Goal: Information Seeking & Learning: Learn about a topic

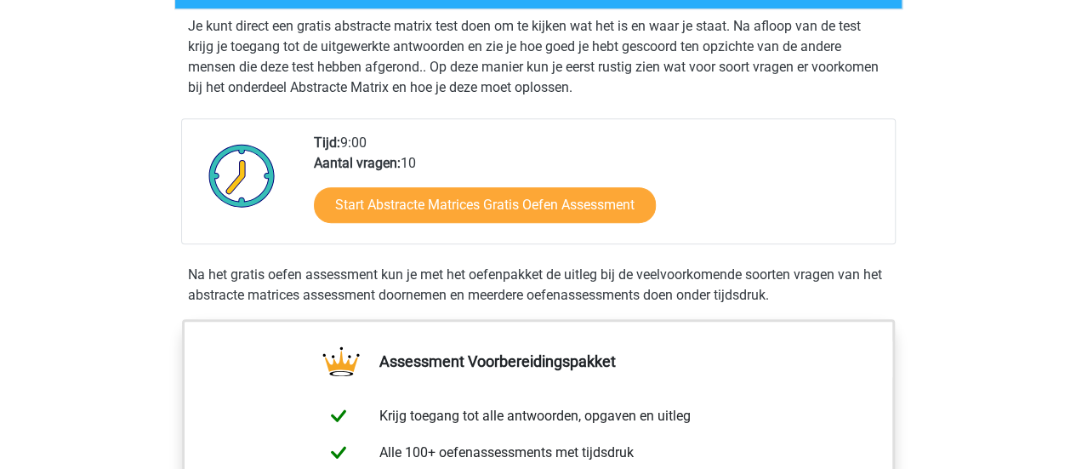
scroll to position [338, 0]
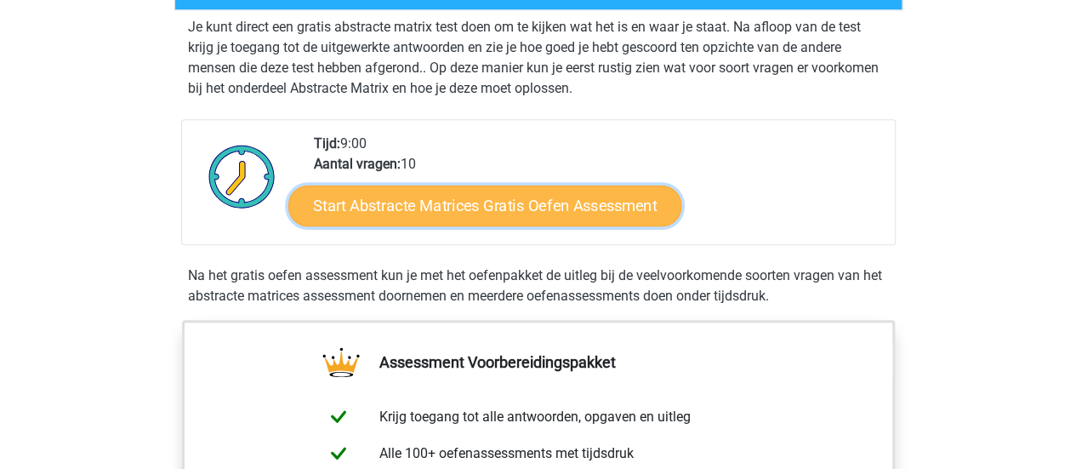
click at [427, 207] on link "Start Abstracte Matrices Gratis Oefen Assessment" at bounding box center [484, 205] width 393 height 41
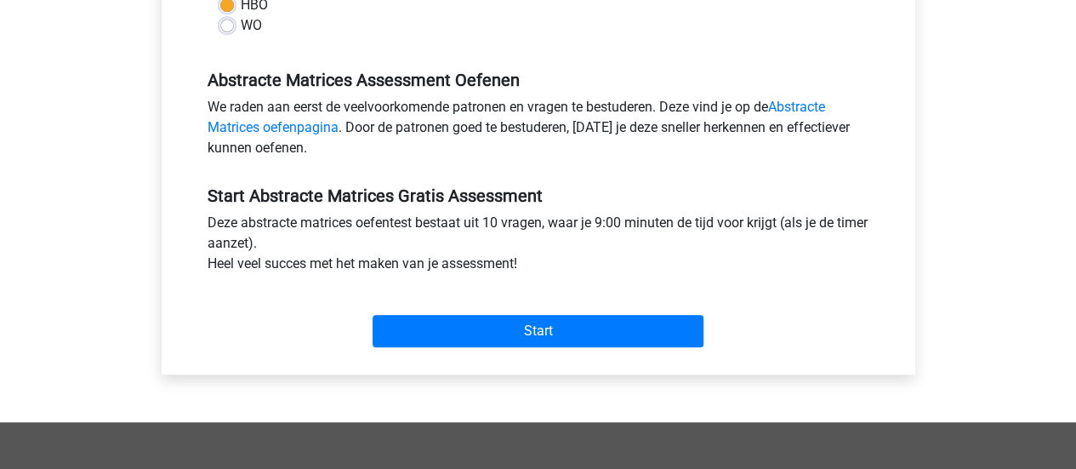
scroll to position [475, 0]
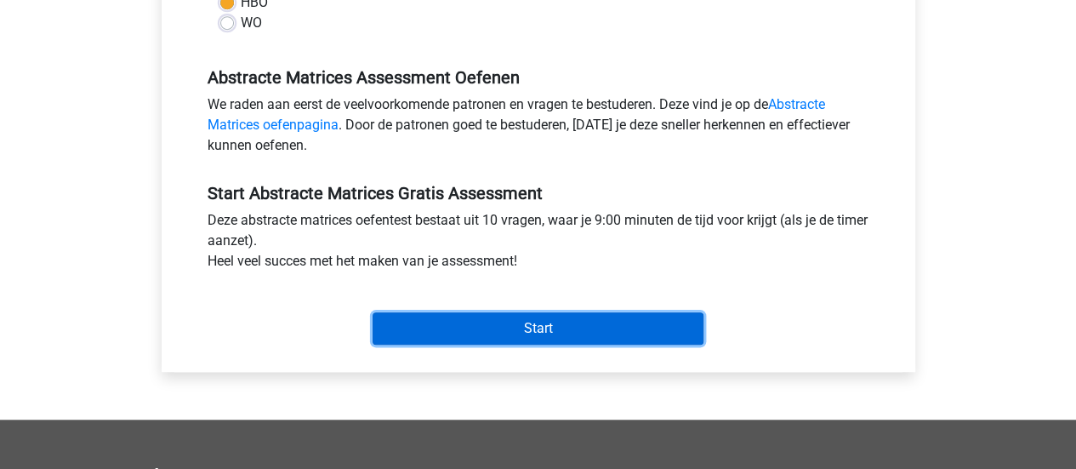
click at [454, 329] on input "Start" at bounding box center [537, 328] width 331 height 32
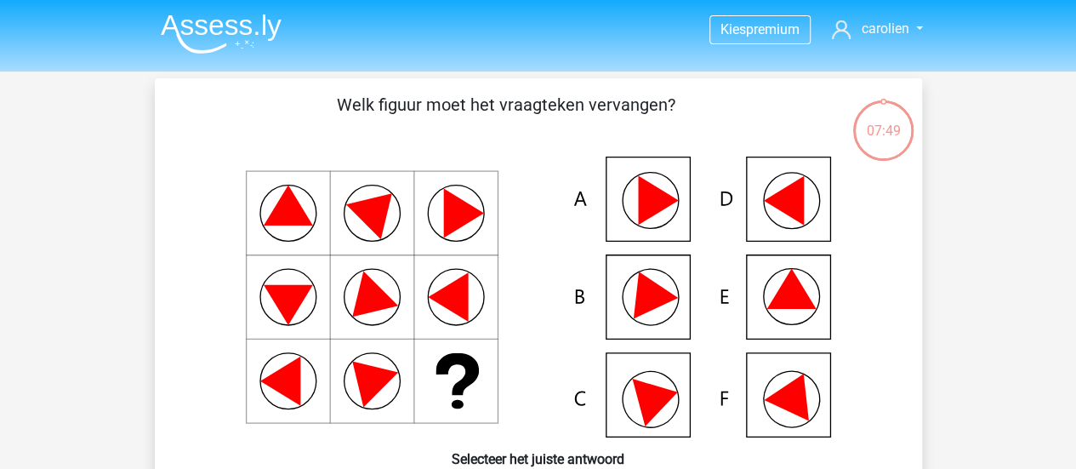
click at [789, 219] on icon at bounding box center [538, 296] width 685 height 281
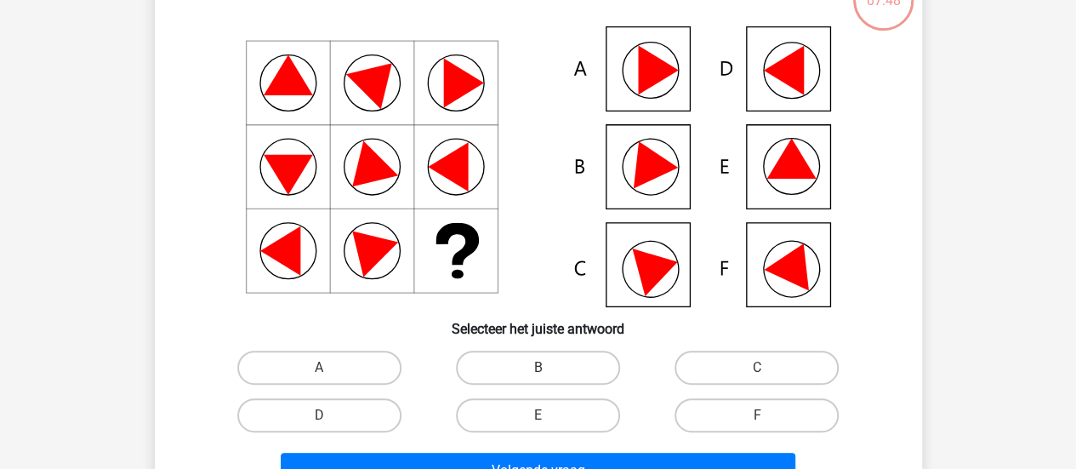
scroll to position [150, 0]
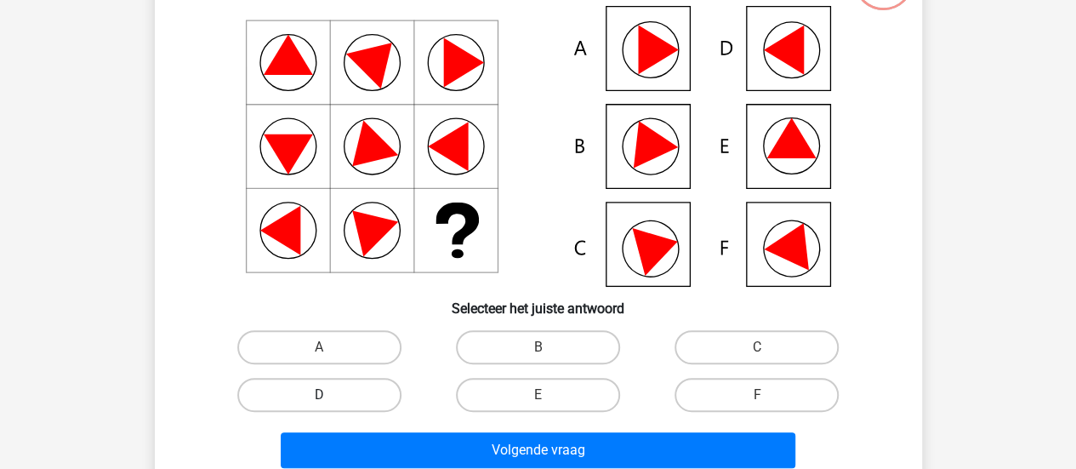
click at [336, 395] on label "D" at bounding box center [319, 395] width 164 height 34
click at [330, 395] on input "D" at bounding box center [324, 400] width 11 height 11
radio input "true"
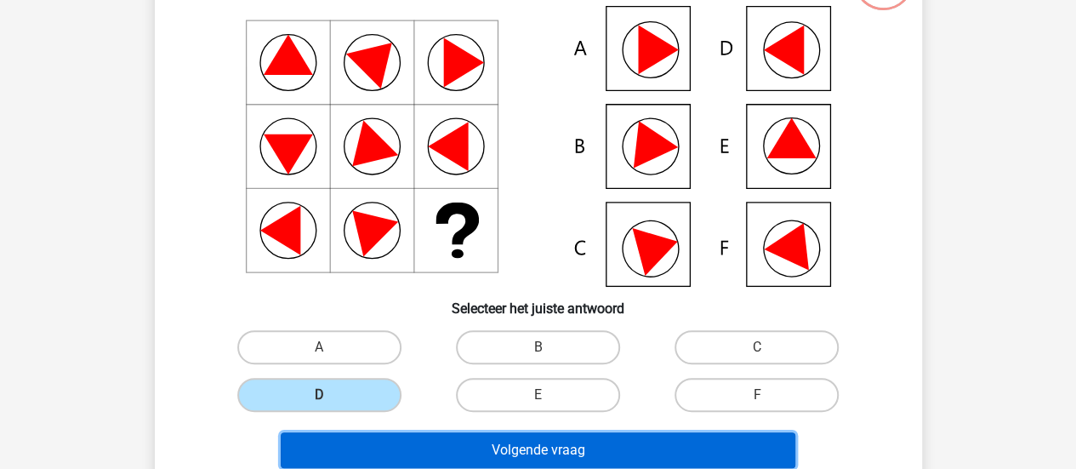
click at [444, 440] on button "Volgende vraag" at bounding box center [538, 450] width 514 height 36
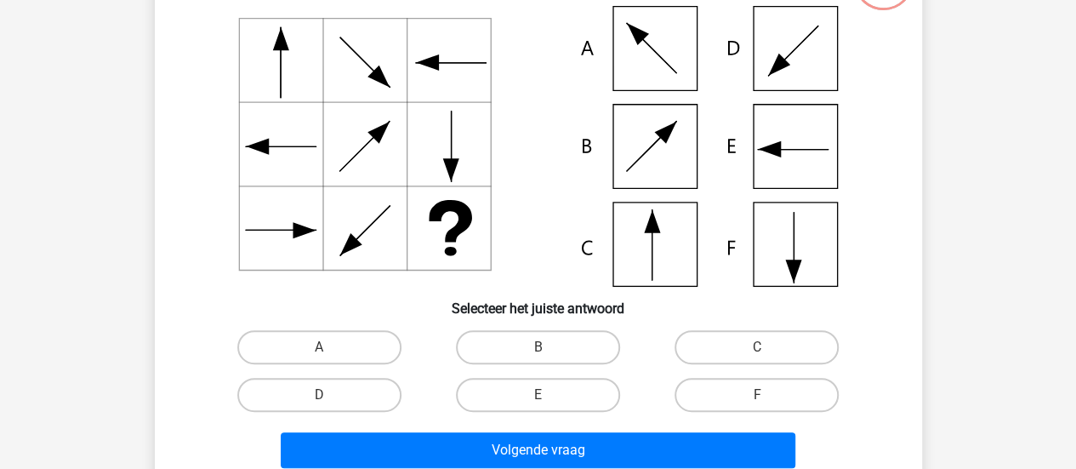
scroll to position [78, 0]
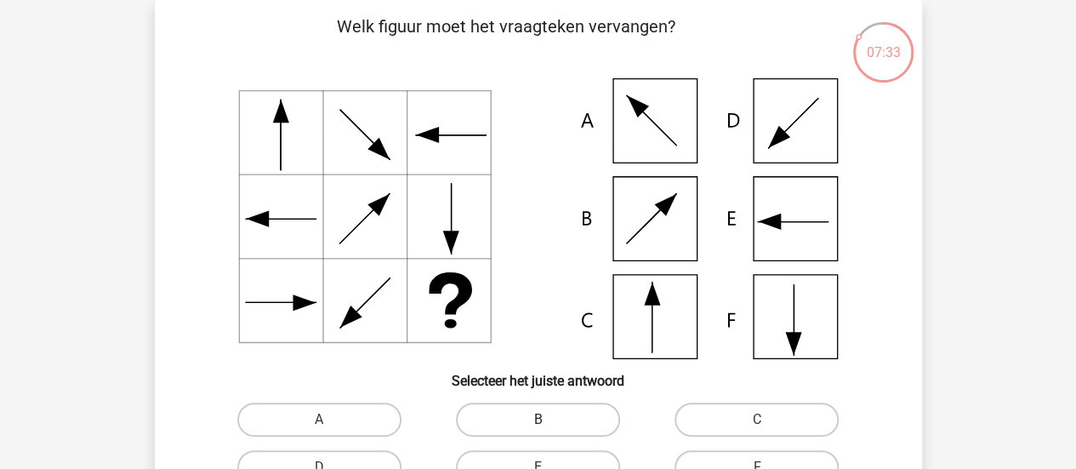
click at [514, 419] on label "B" at bounding box center [538, 419] width 164 height 34
click at [537, 419] on input "B" at bounding box center [542, 424] width 11 height 11
radio input "true"
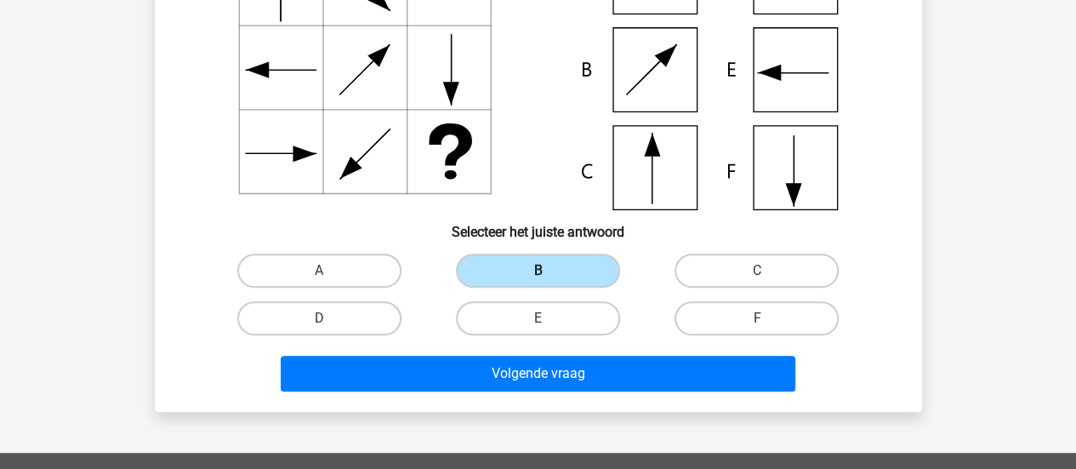
scroll to position [226, 0]
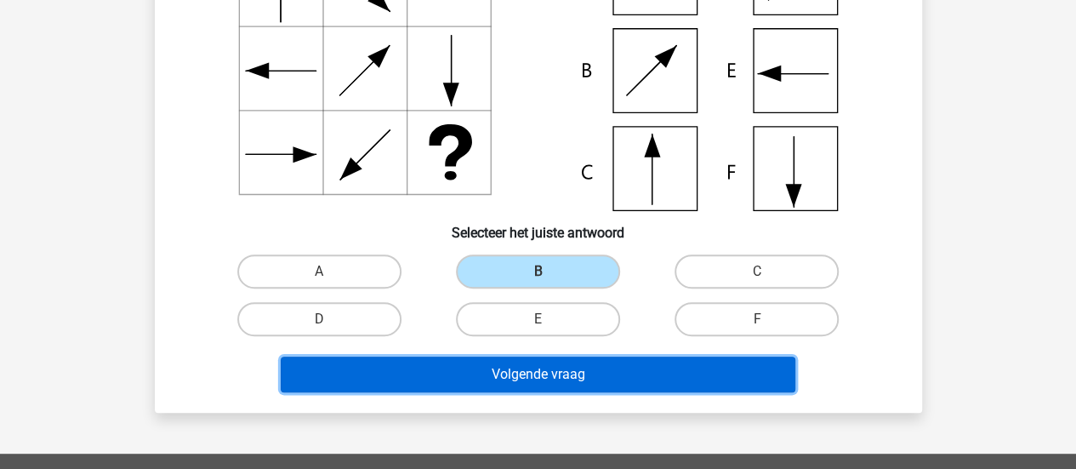
click at [549, 377] on button "Volgende vraag" at bounding box center [538, 374] width 514 height 36
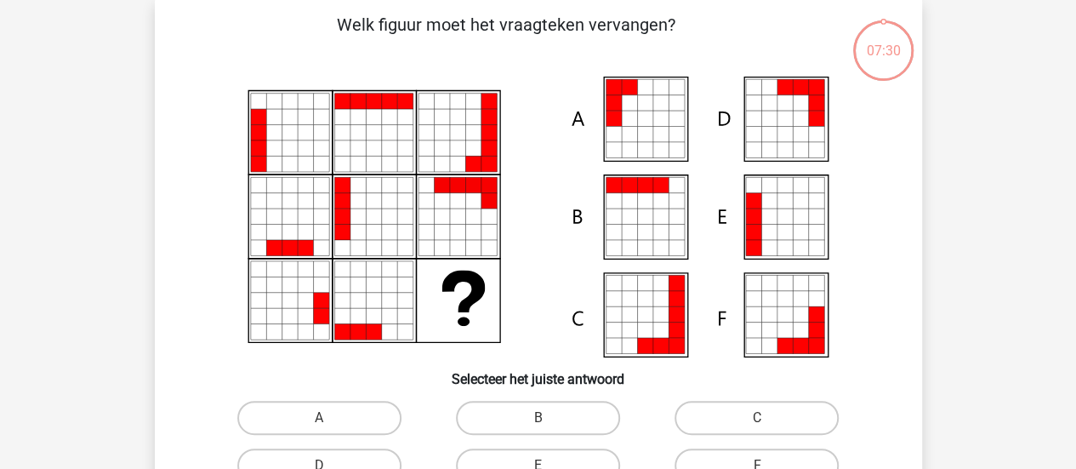
scroll to position [78, 0]
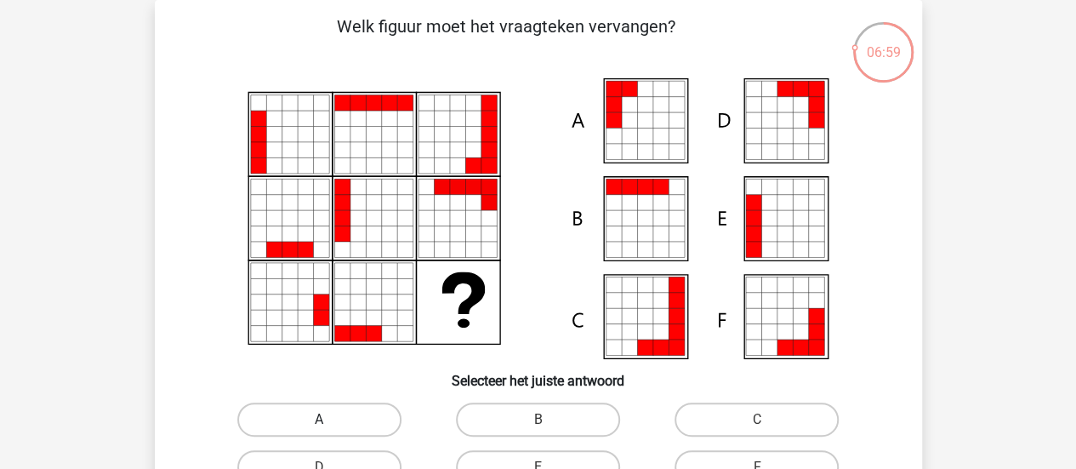
click at [320, 418] on label "A" at bounding box center [319, 419] width 164 height 34
click at [320, 419] on input "A" at bounding box center [324, 424] width 11 height 11
radio input "true"
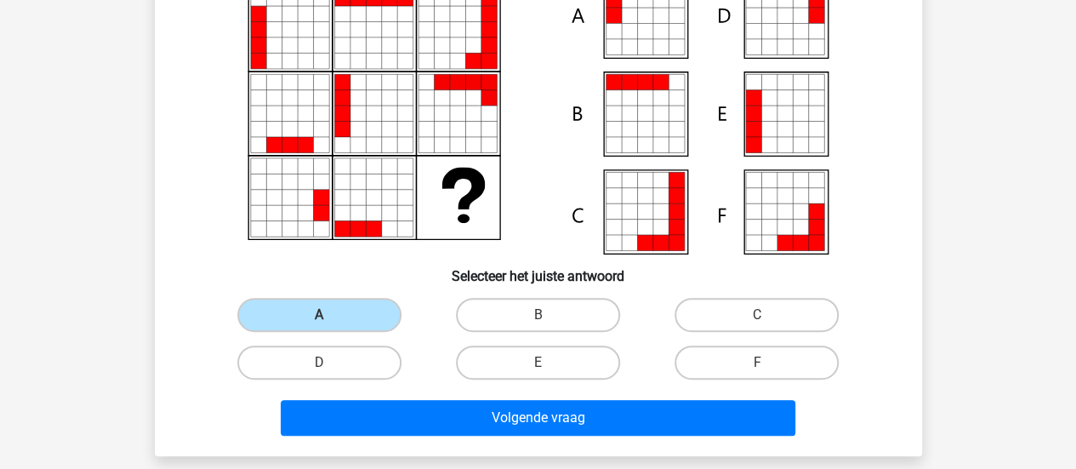
scroll to position [181, 0]
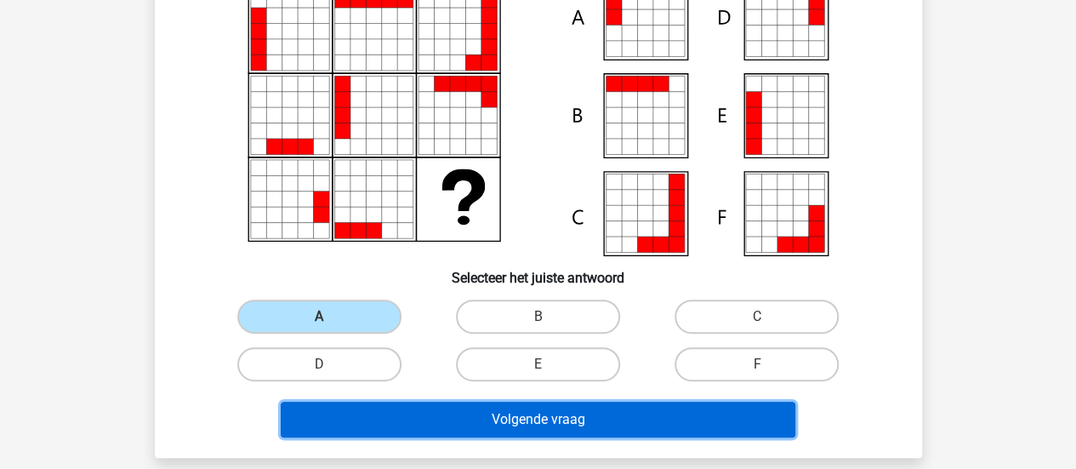
click at [584, 423] on button "Volgende vraag" at bounding box center [538, 419] width 514 height 36
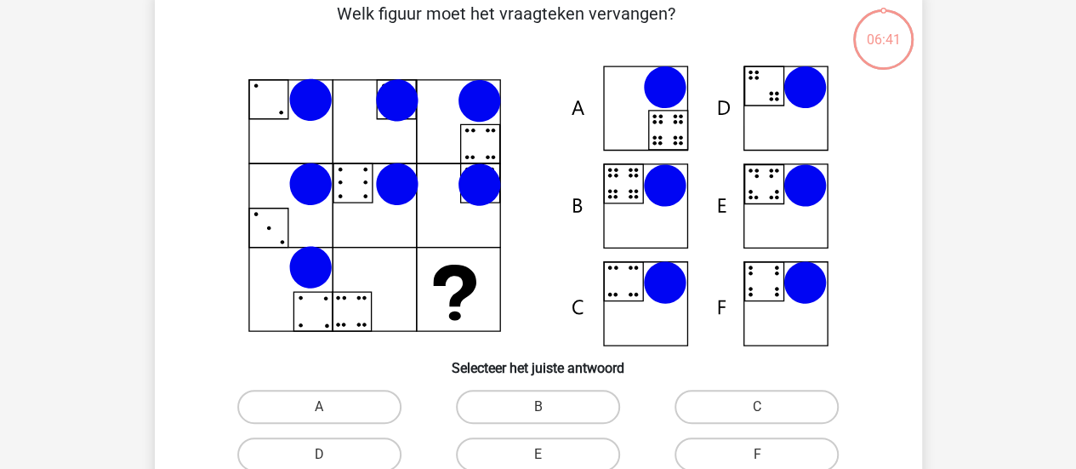
scroll to position [78, 0]
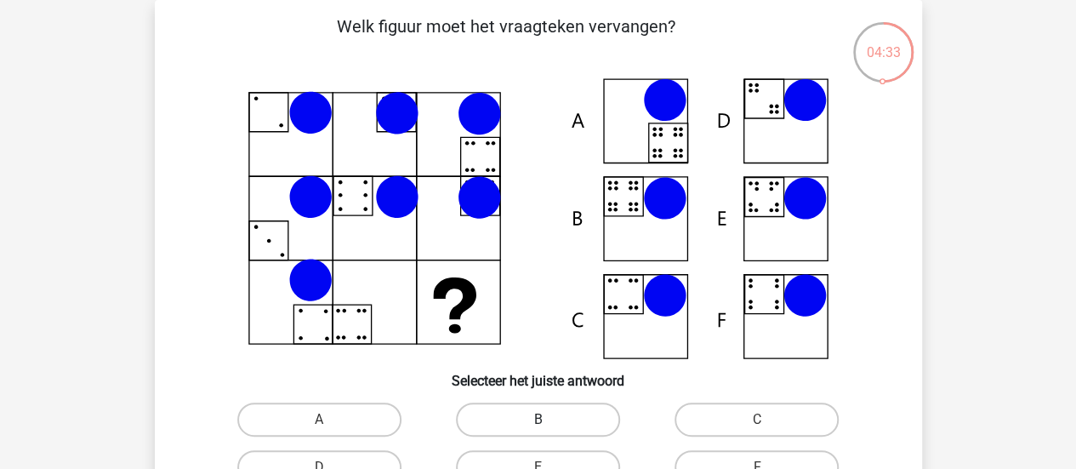
click at [502, 417] on label "B" at bounding box center [538, 419] width 164 height 34
click at [537, 419] on input "B" at bounding box center [542, 424] width 11 height 11
radio input "true"
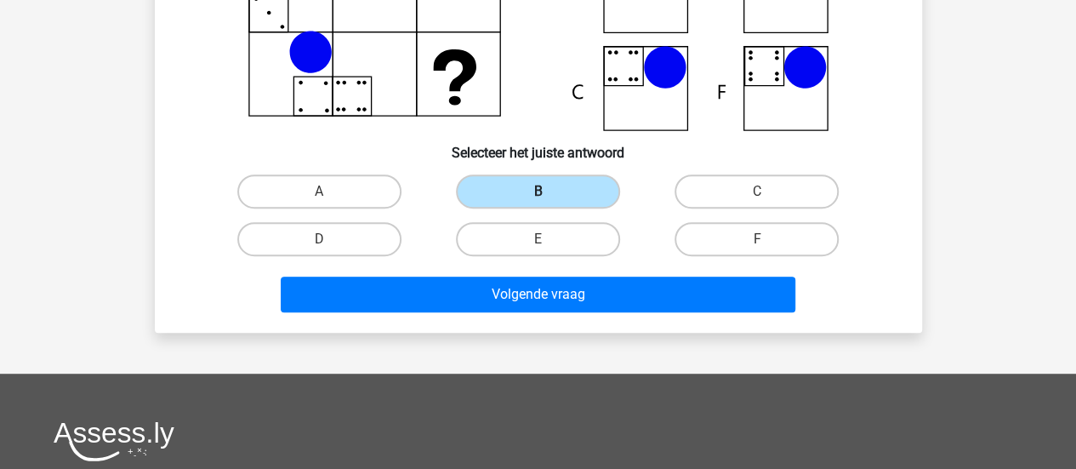
scroll to position [308, 0]
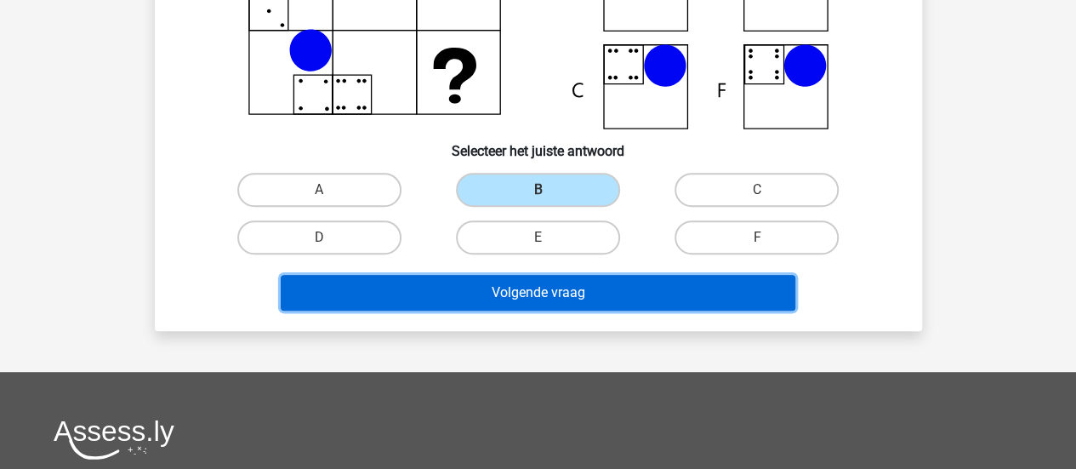
click at [532, 305] on button "Volgende vraag" at bounding box center [538, 293] width 514 height 36
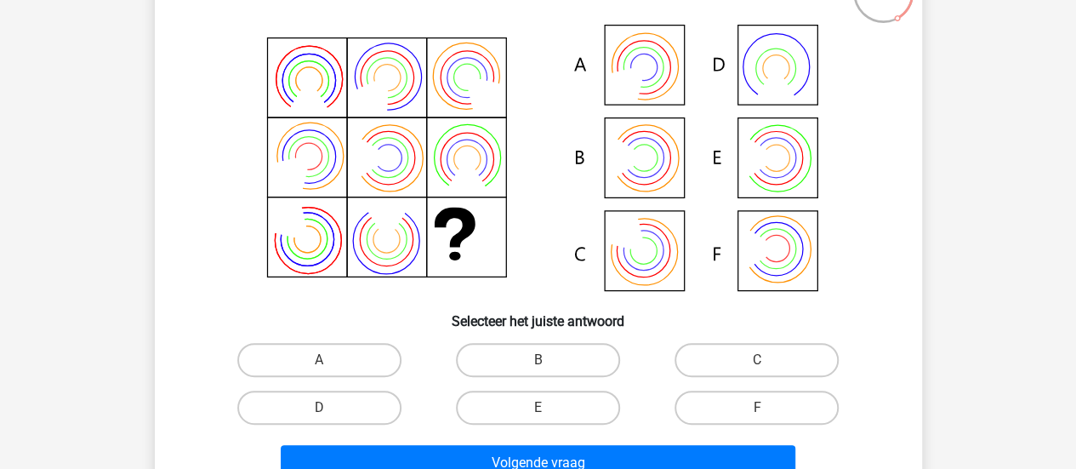
scroll to position [129, 0]
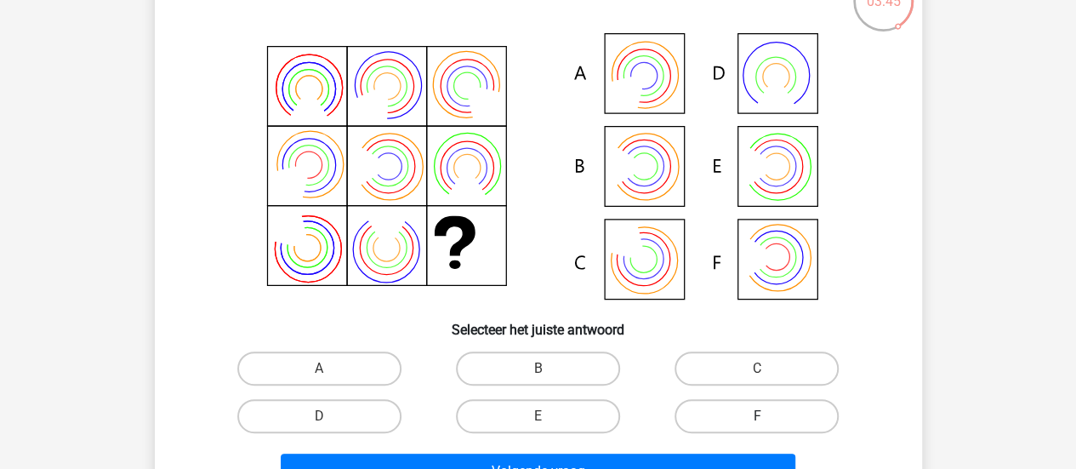
click at [753, 417] on label "F" at bounding box center [756, 416] width 164 height 34
click at [757, 417] on input "F" at bounding box center [762, 421] width 11 height 11
radio input "true"
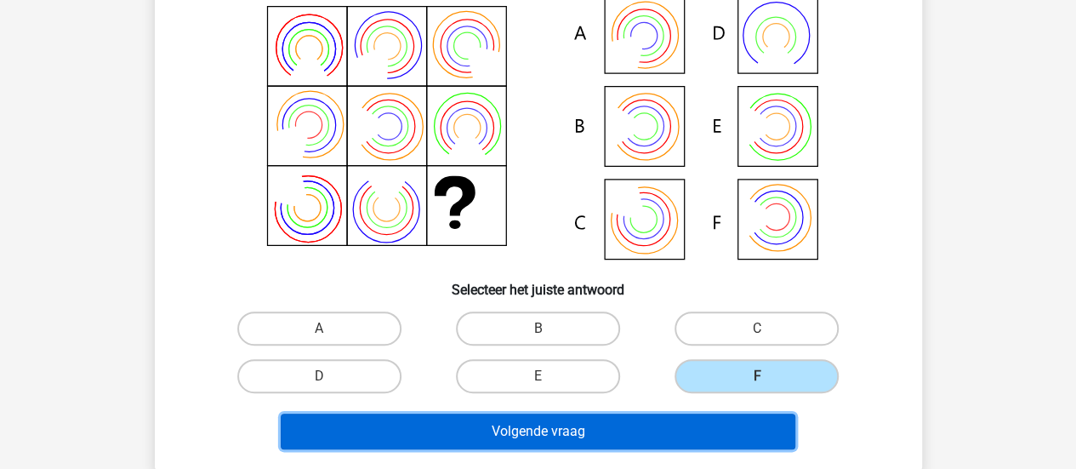
click at [650, 432] on button "Volgende vraag" at bounding box center [538, 431] width 514 height 36
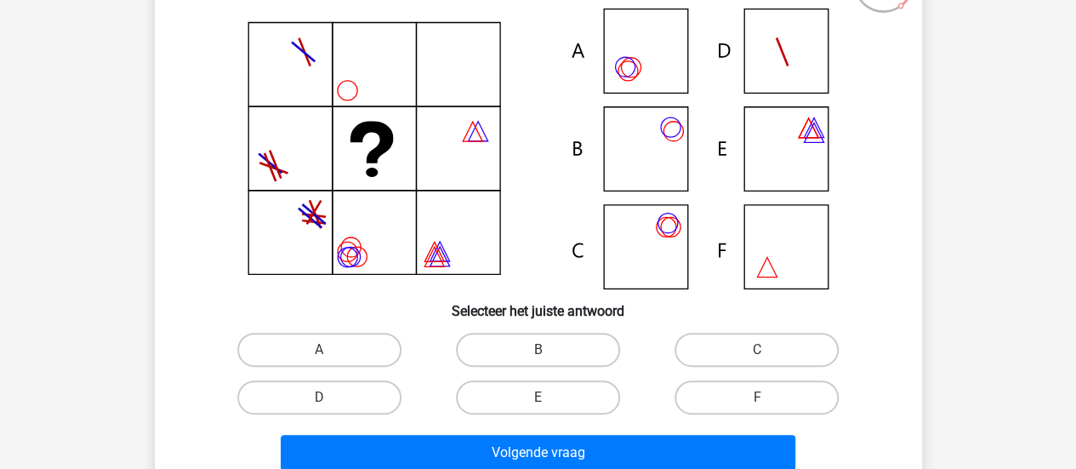
scroll to position [70, 0]
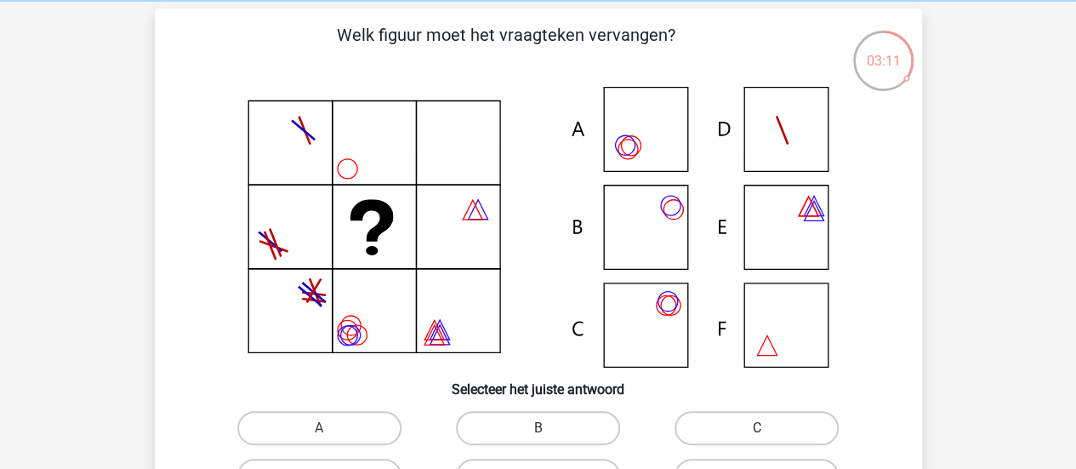
click at [684, 428] on label "C" at bounding box center [756, 428] width 164 height 34
click at [757, 428] on input "C" at bounding box center [762, 433] width 11 height 11
radio input "true"
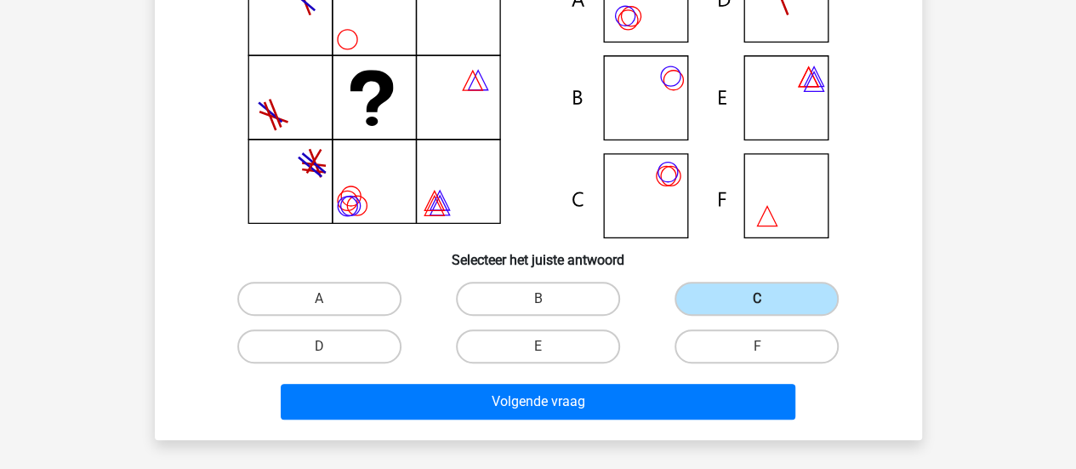
scroll to position [204, 0]
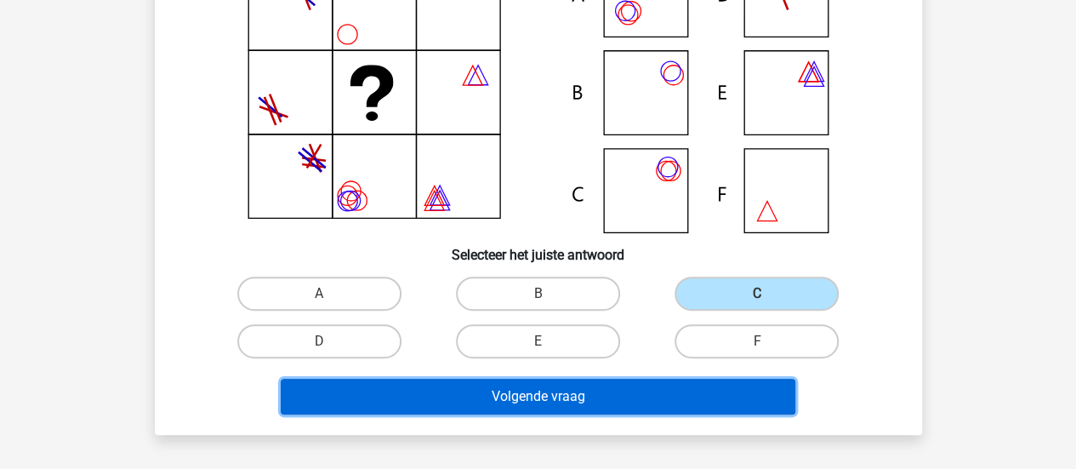
click at [645, 393] on button "Volgende vraag" at bounding box center [538, 396] width 514 height 36
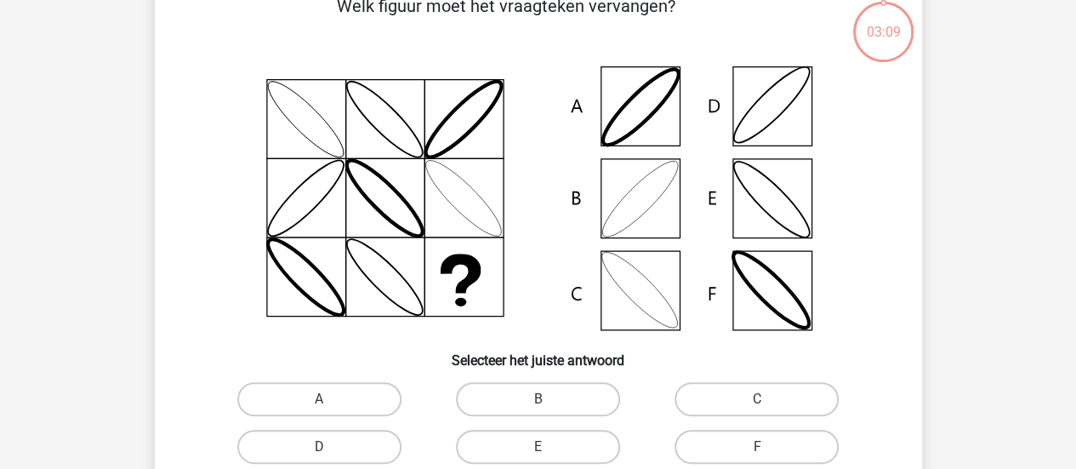
scroll to position [78, 0]
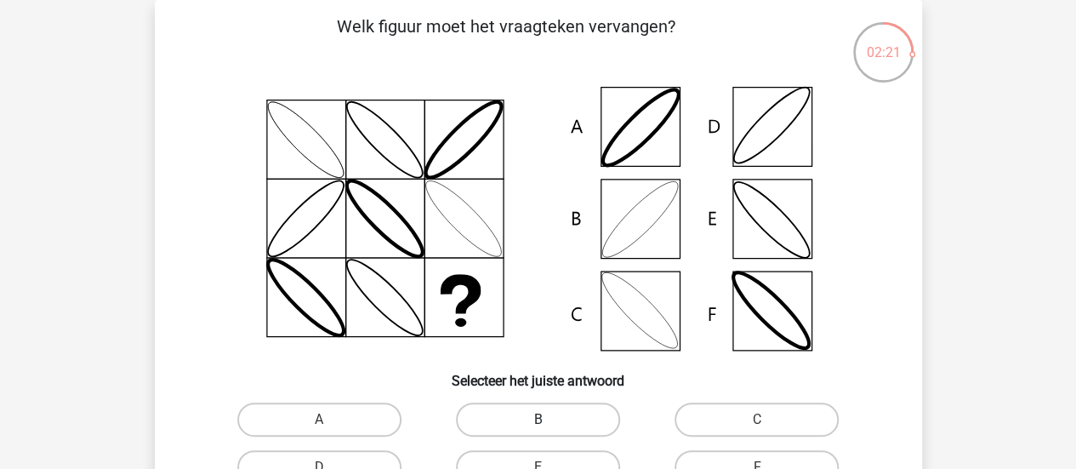
click at [581, 422] on label "B" at bounding box center [538, 419] width 164 height 34
click at [548, 422] on input "B" at bounding box center [542, 424] width 11 height 11
radio input "true"
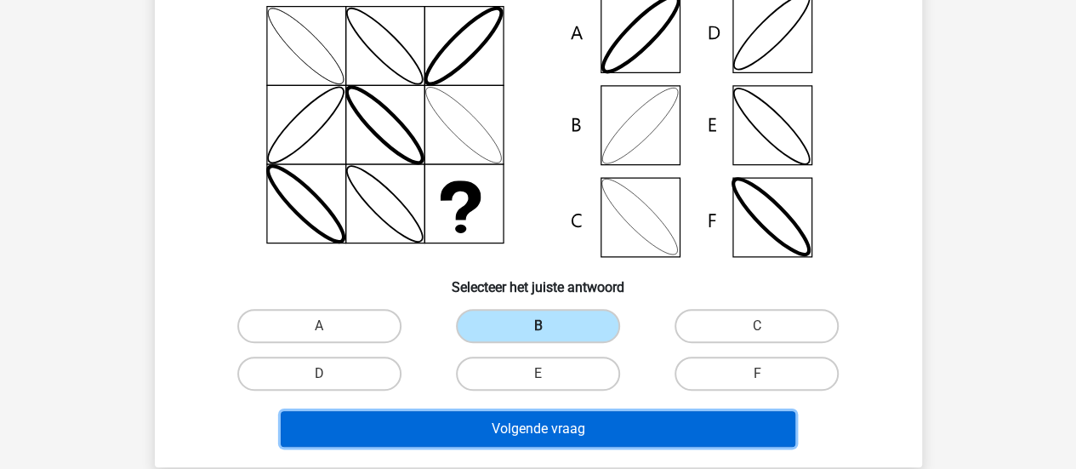
click at [581, 422] on button "Volgende vraag" at bounding box center [538, 429] width 514 height 36
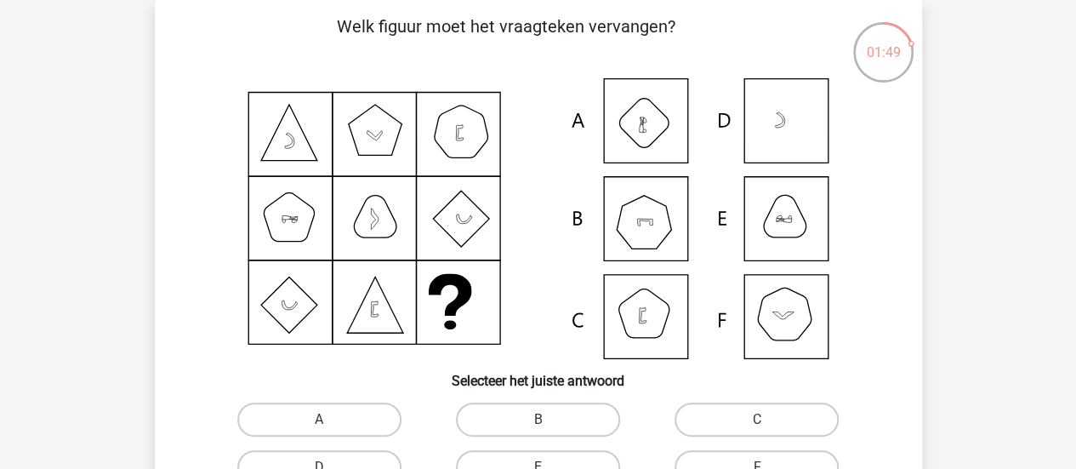
scroll to position [167, 0]
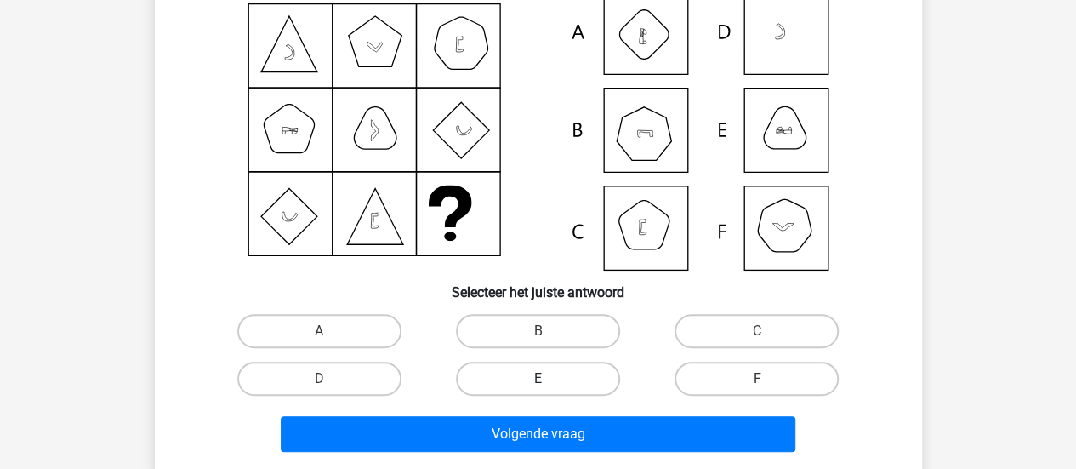
click at [539, 372] on label "E" at bounding box center [538, 378] width 164 height 34
click at [539, 378] on input "E" at bounding box center [542, 383] width 11 height 11
radio input "true"
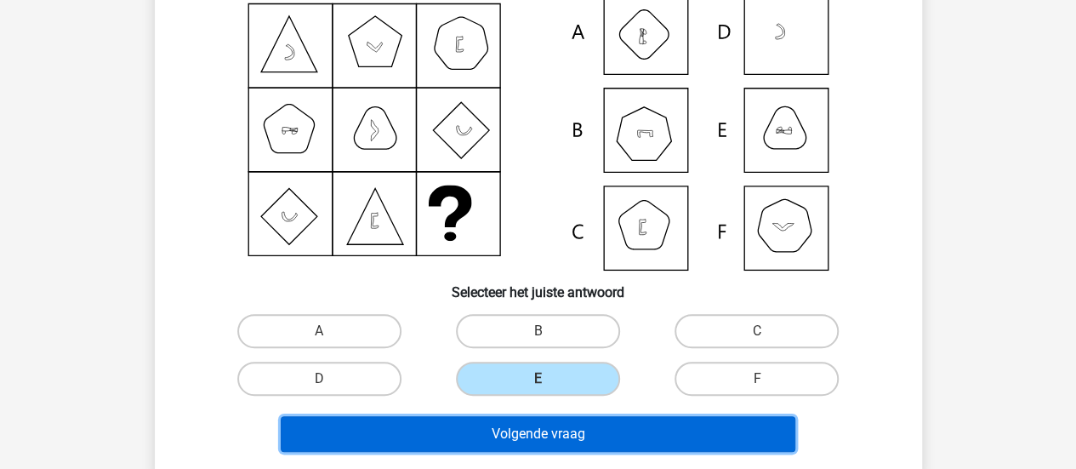
click at [539, 436] on button "Volgende vraag" at bounding box center [538, 434] width 514 height 36
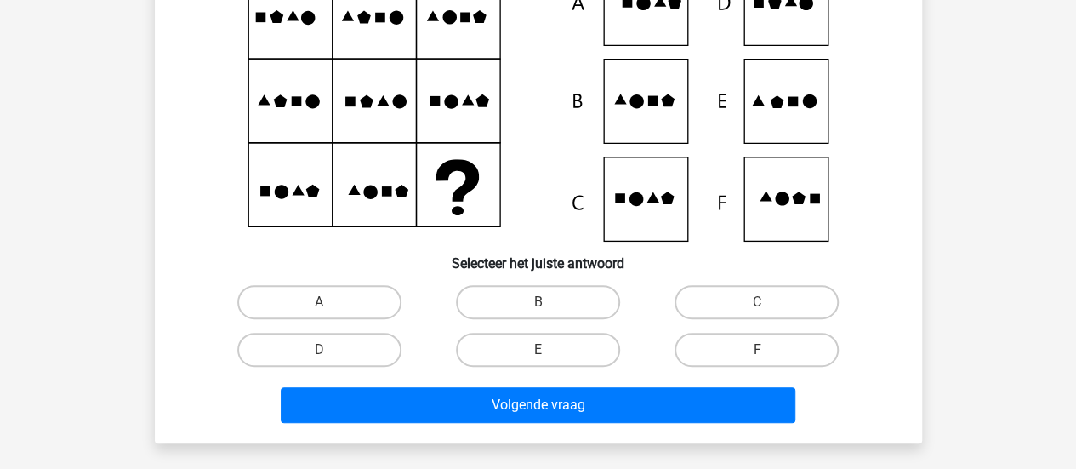
scroll to position [191, 0]
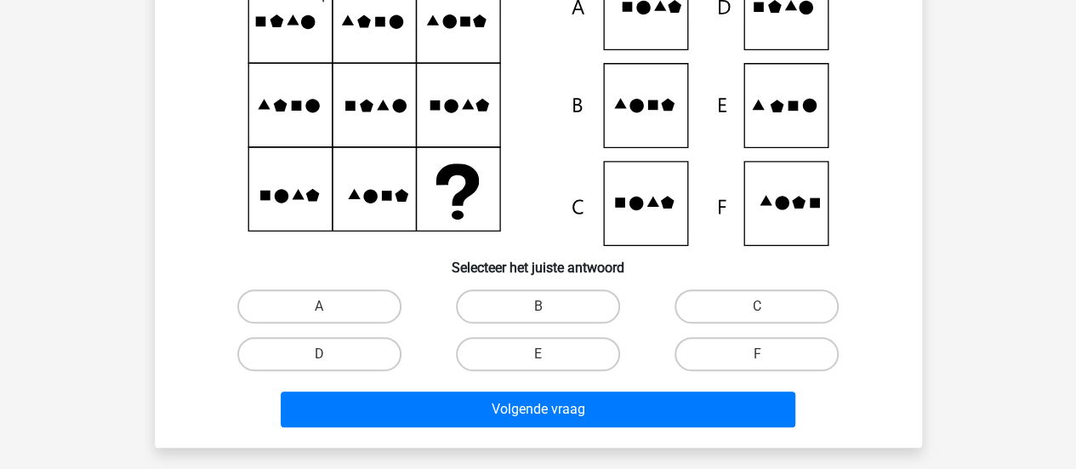
click at [736, 332] on div "F" at bounding box center [756, 354] width 219 height 48
click at [750, 343] on label "F" at bounding box center [756, 354] width 164 height 34
click at [757, 354] on input "F" at bounding box center [762, 359] width 11 height 11
radio input "true"
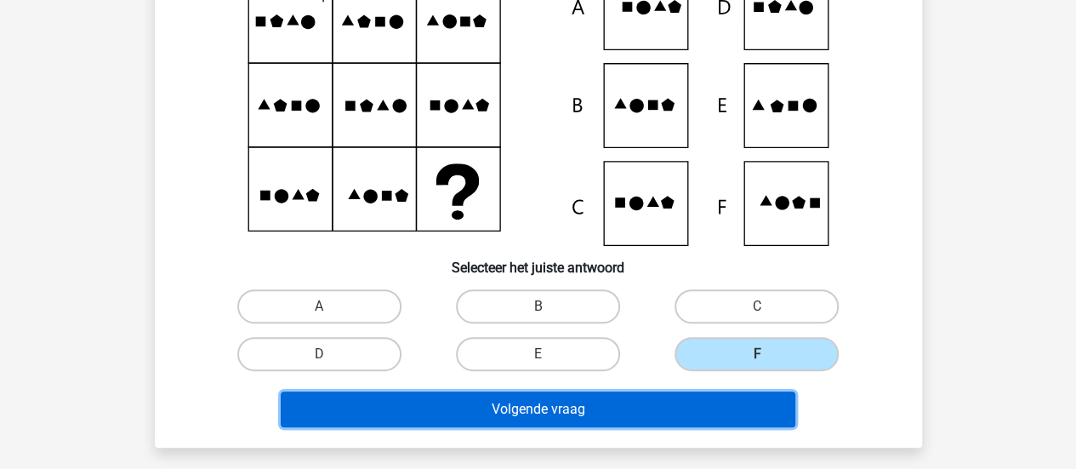
click at [558, 416] on button "Volgende vraag" at bounding box center [538, 409] width 514 height 36
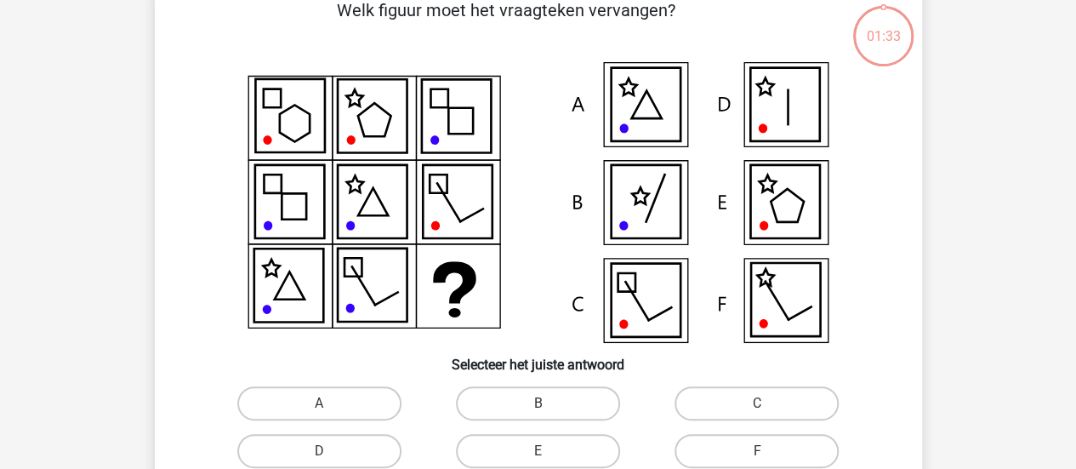
scroll to position [78, 0]
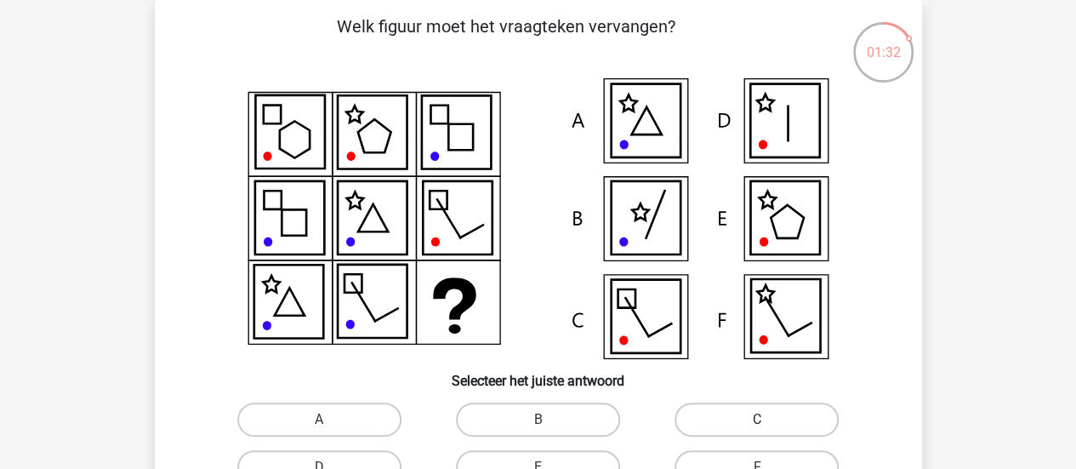
click at [689, 417] on label "C" at bounding box center [756, 419] width 164 height 34
click at [757, 419] on input "C" at bounding box center [762, 424] width 11 height 11
radio input "true"
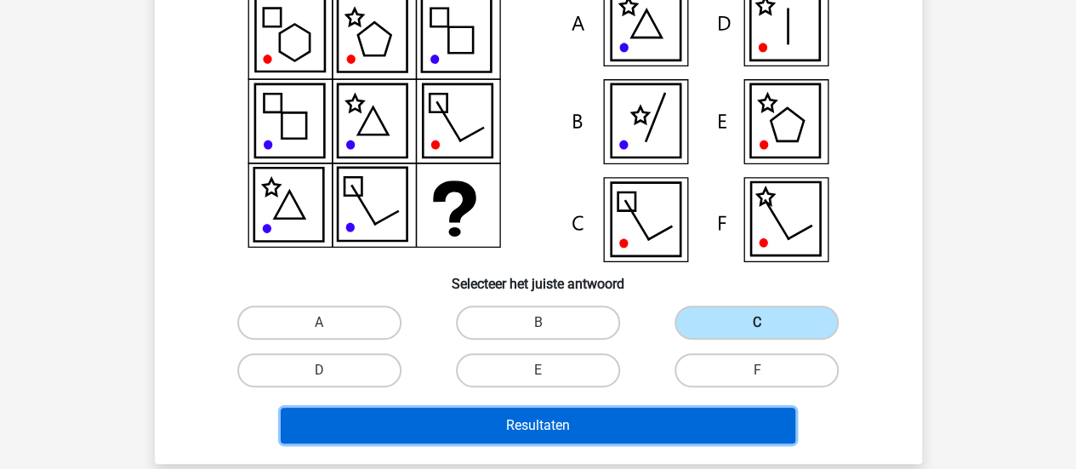
click at [689, 417] on button "Resultaten" at bounding box center [538, 425] width 514 height 36
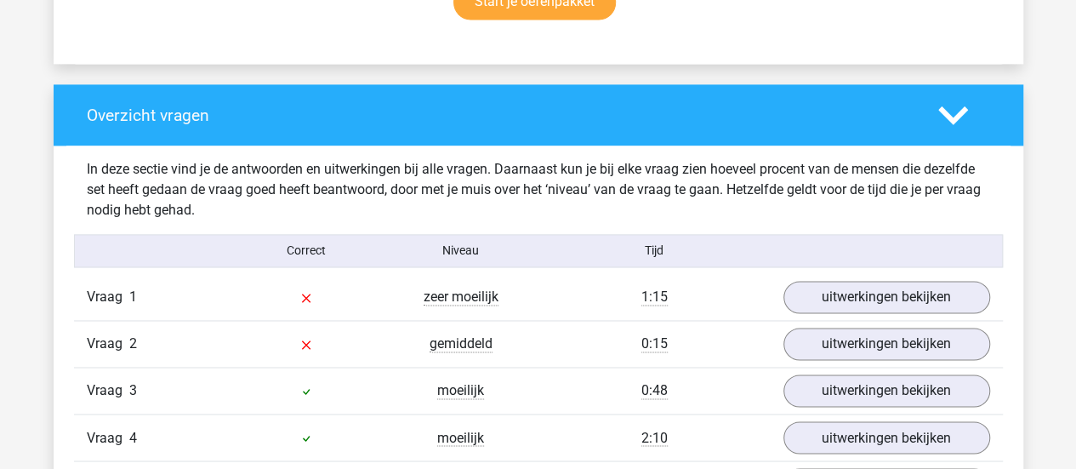
scroll to position [1307, 0]
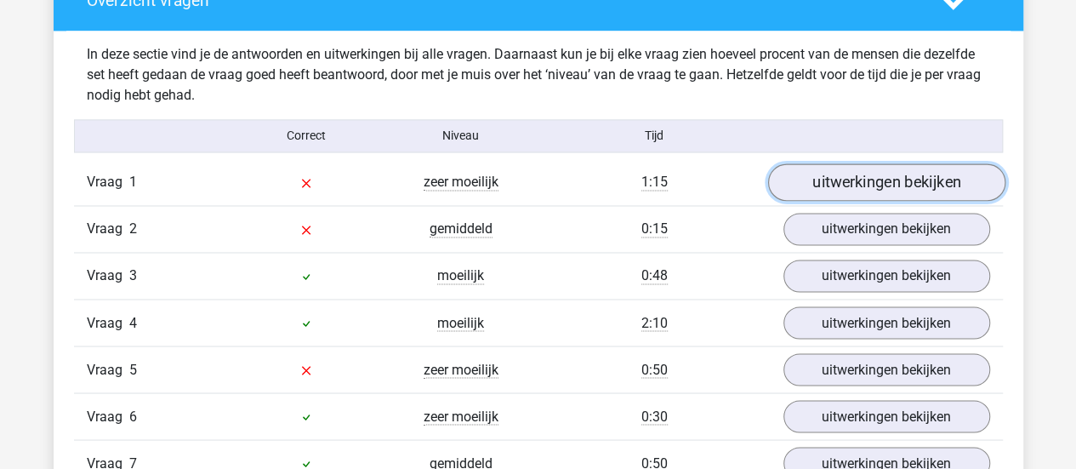
click at [870, 182] on link "uitwerkingen bekijken" at bounding box center [885, 181] width 237 height 37
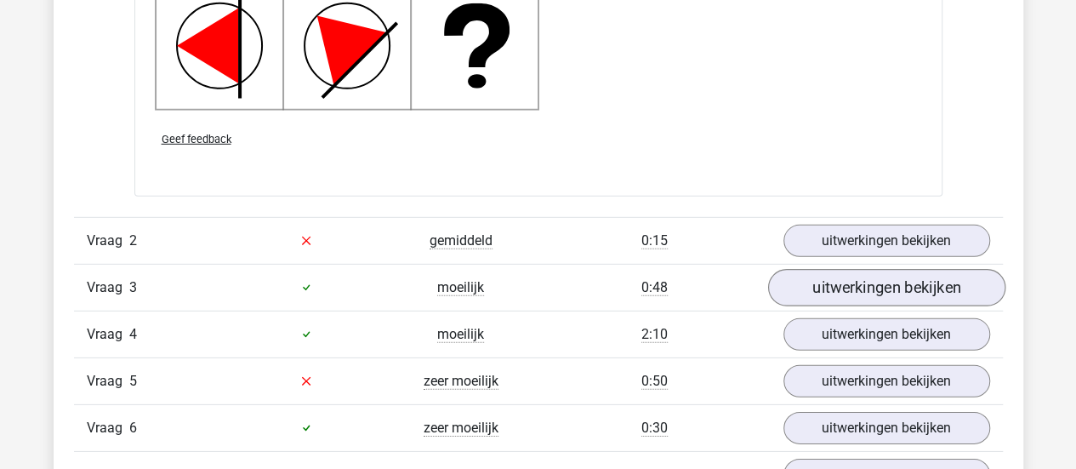
scroll to position [2472, 0]
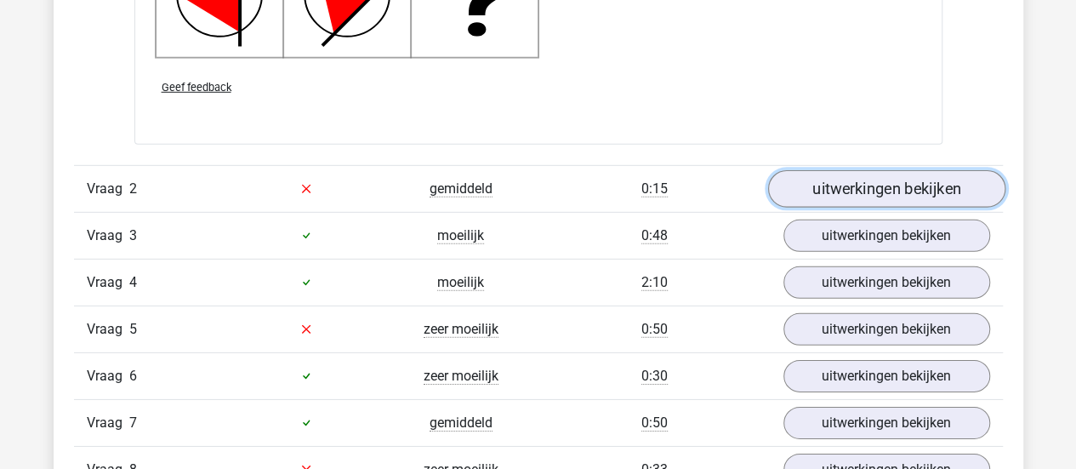
click at [939, 184] on link "uitwerkingen bekijken" at bounding box center [885, 188] width 237 height 37
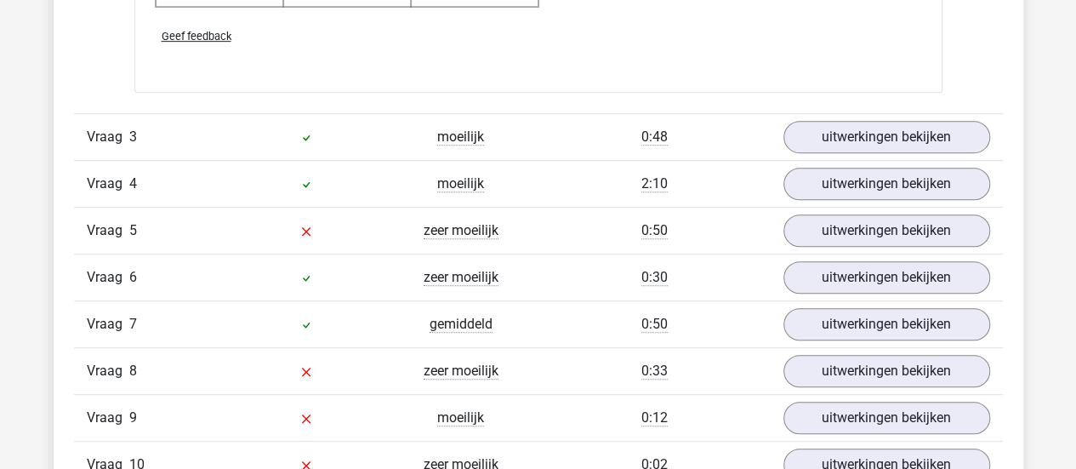
scroll to position [3678, 0]
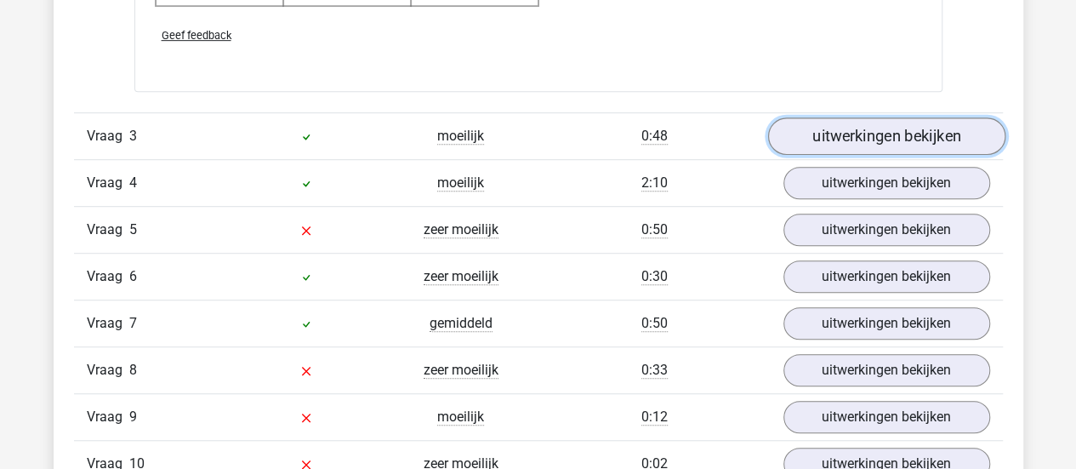
click at [824, 138] on link "uitwerkingen bekijken" at bounding box center [885, 135] width 237 height 37
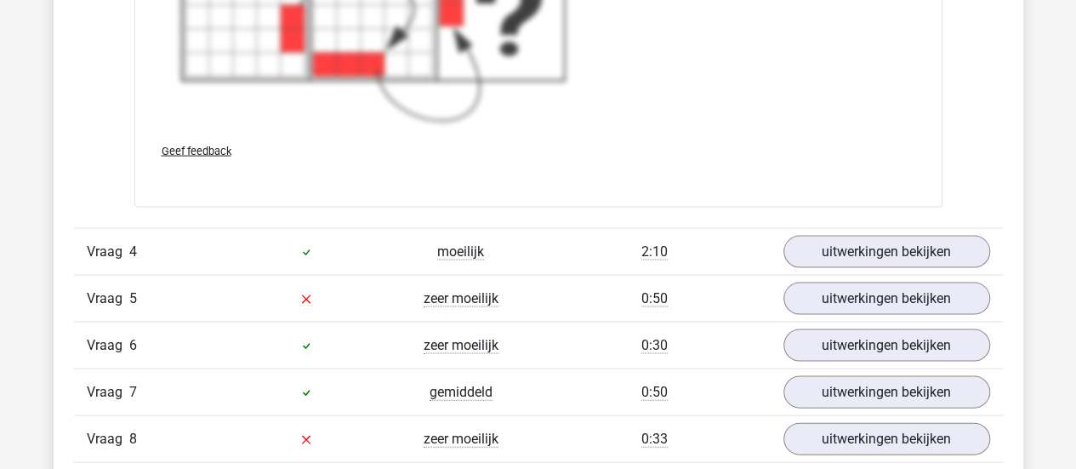
scroll to position [4857, 0]
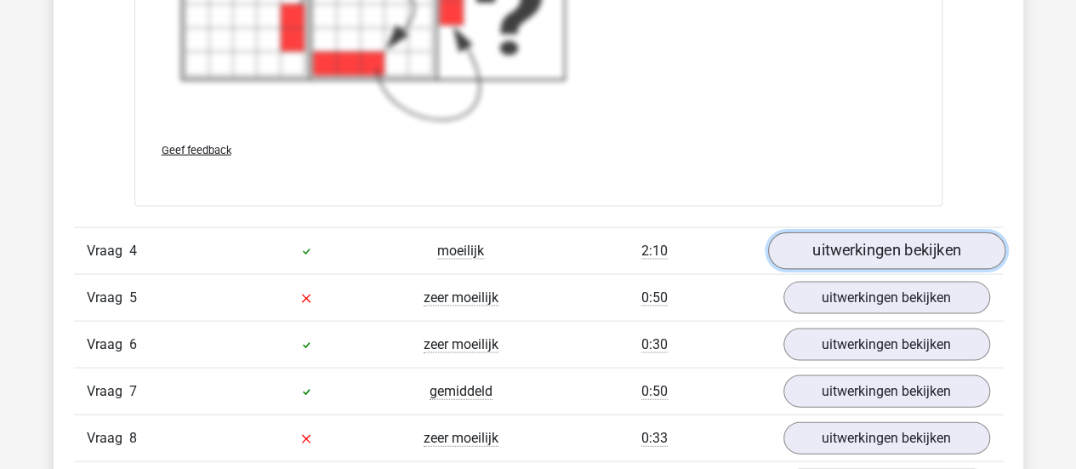
click at [878, 258] on link "uitwerkingen bekijken" at bounding box center [885, 250] width 237 height 37
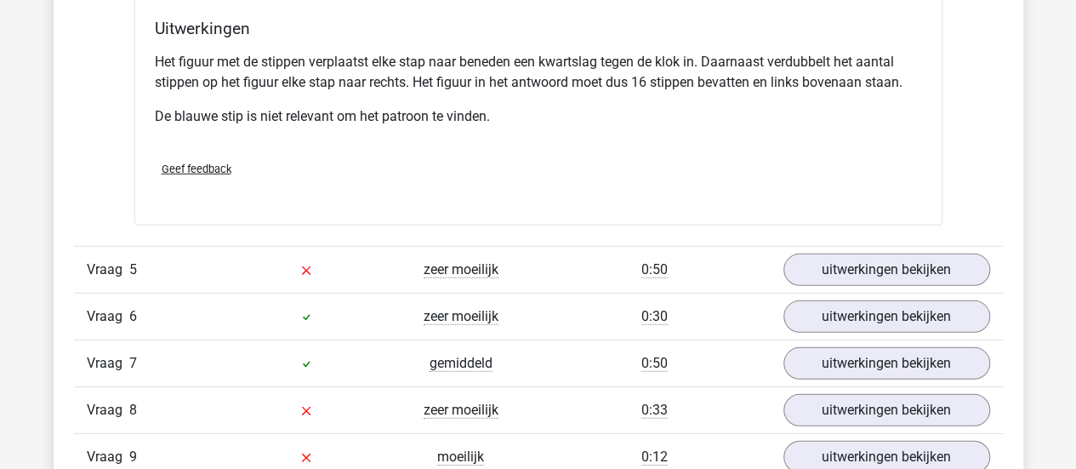
scroll to position [5633, 0]
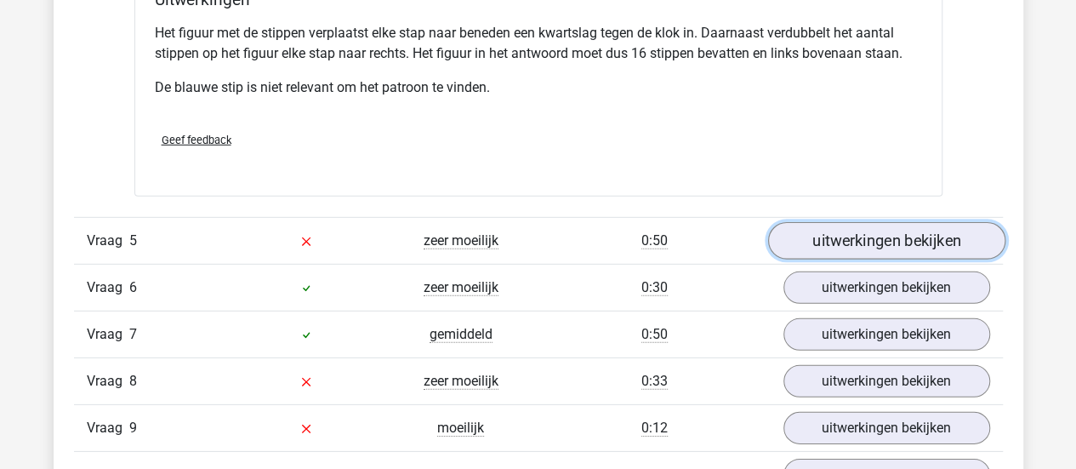
click at [889, 239] on link "uitwerkingen bekijken" at bounding box center [885, 240] width 237 height 37
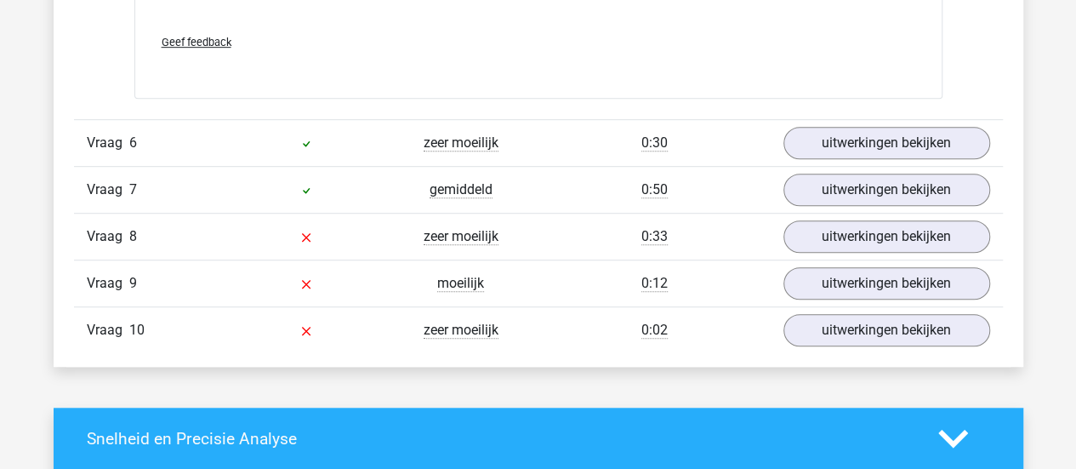
scroll to position [6920, 0]
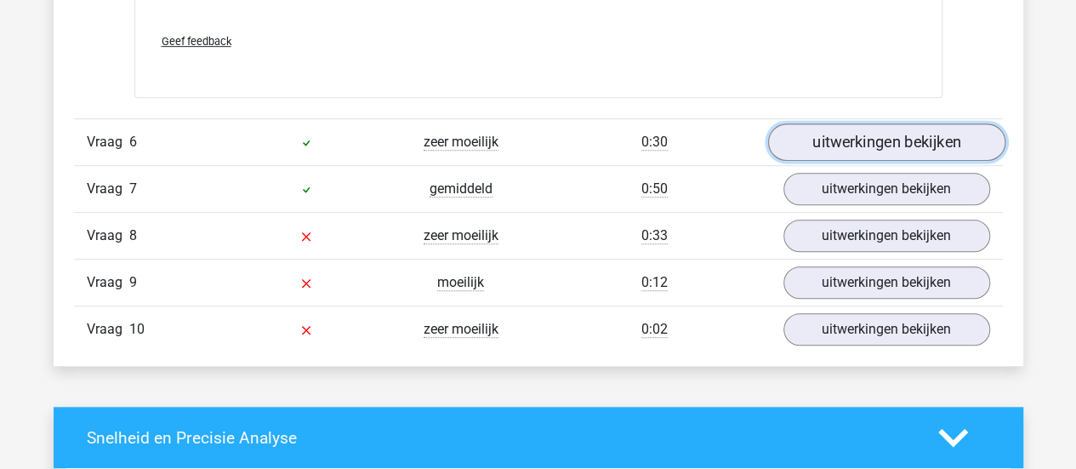
click at [901, 125] on link "uitwerkingen bekijken" at bounding box center [885, 142] width 237 height 37
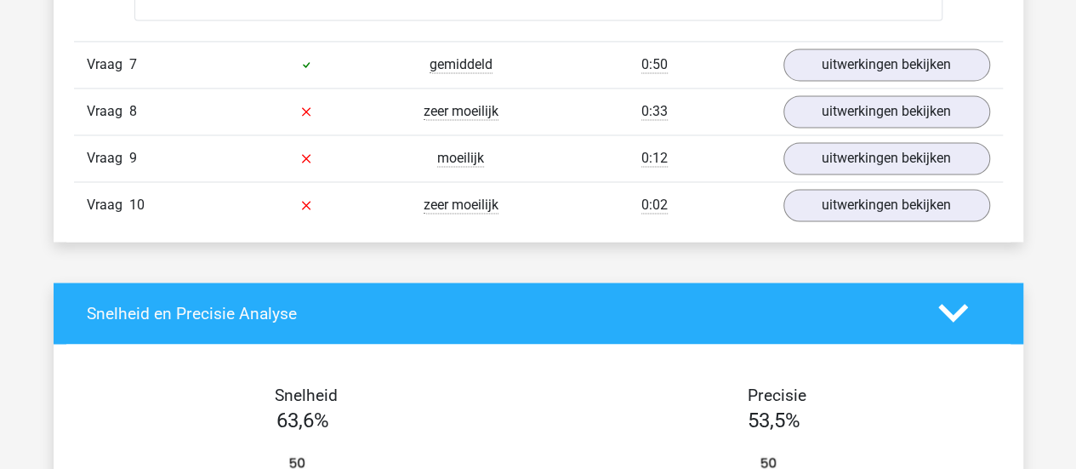
scroll to position [7749, 0]
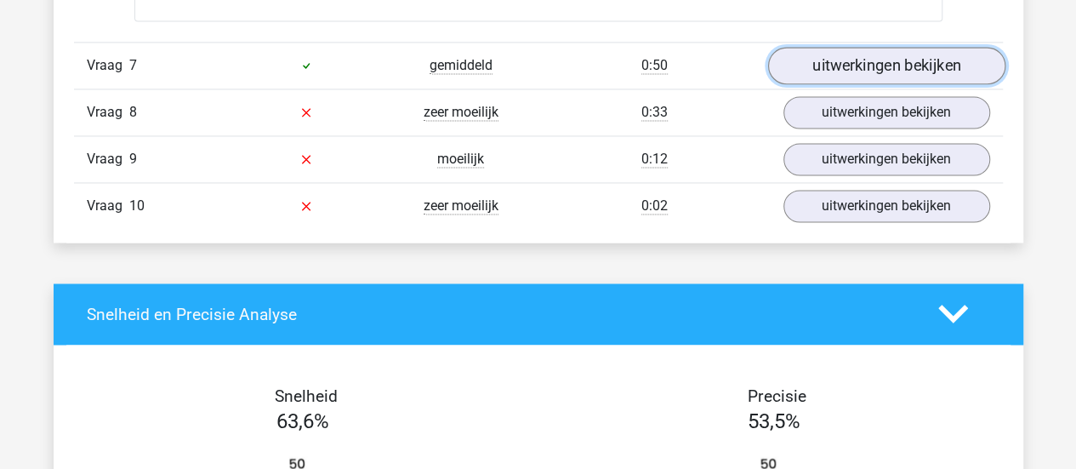
click at [901, 64] on link "uitwerkingen bekijken" at bounding box center [885, 65] width 237 height 37
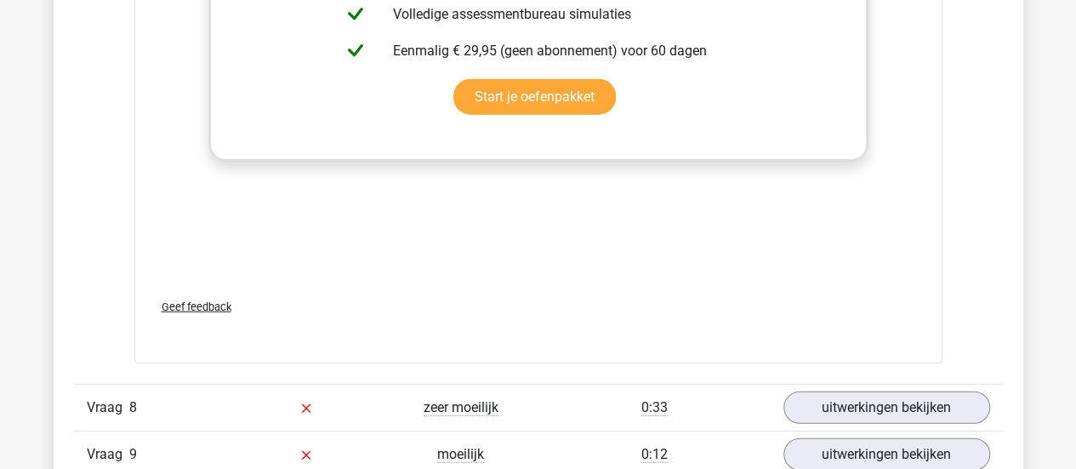
scroll to position [8732, 0]
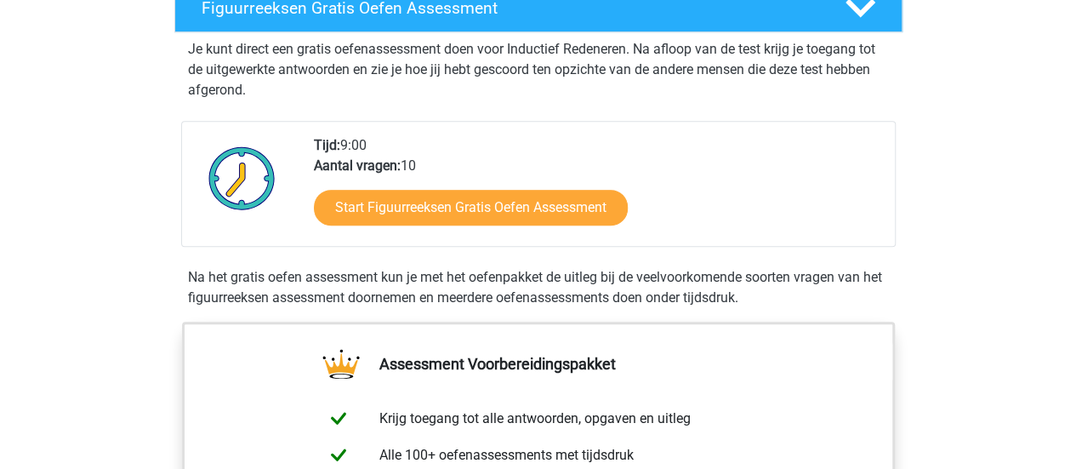
scroll to position [317, 0]
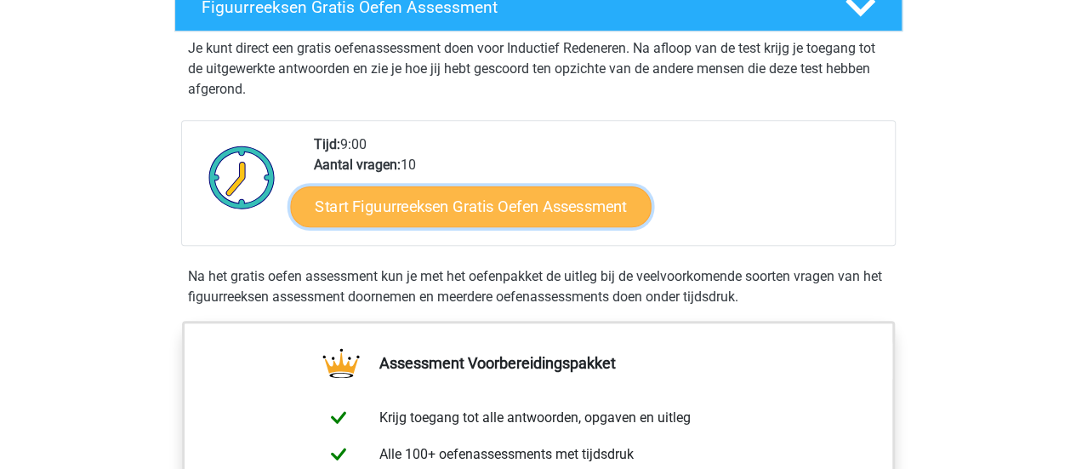
click at [413, 203] on link "Start Figuurreeksen Gratis Oefen Assessment" at bounding box center [470, 205] width 361 height 41
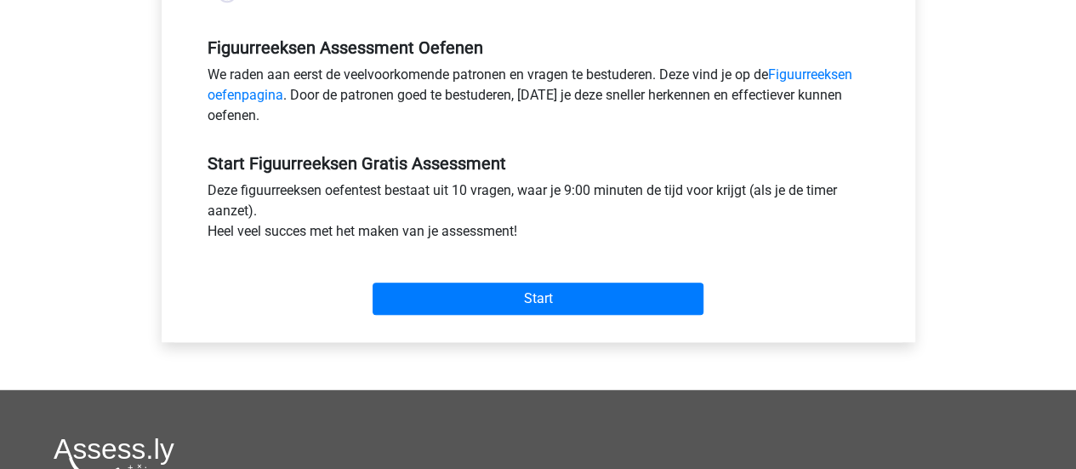
scroll to position [514, 0]
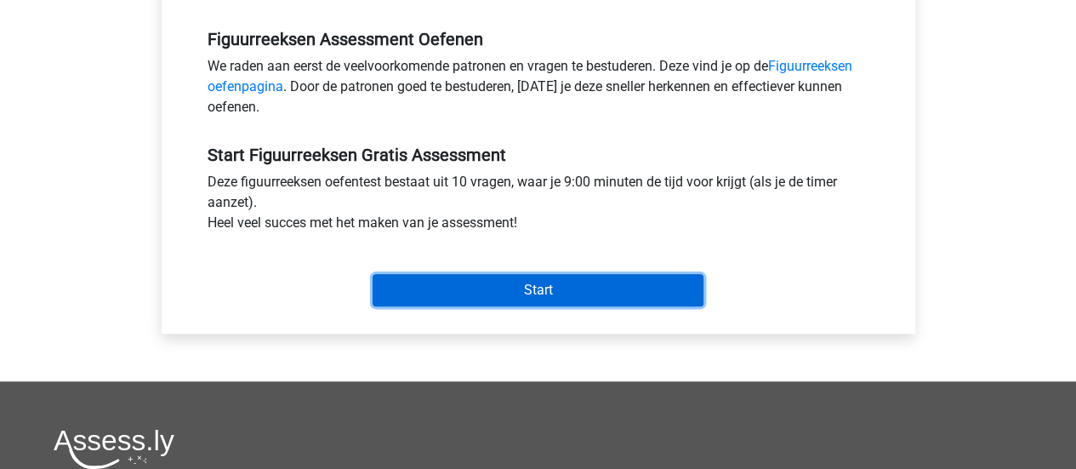
click at [478, 285] on input "Start" at bounding box center [537, 290] width 331 height 32
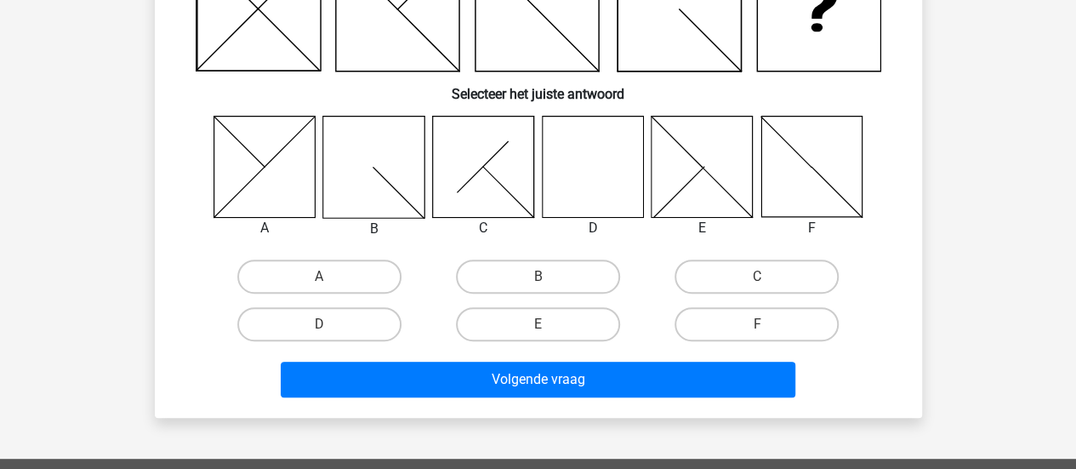
scroll to position [238, 0]
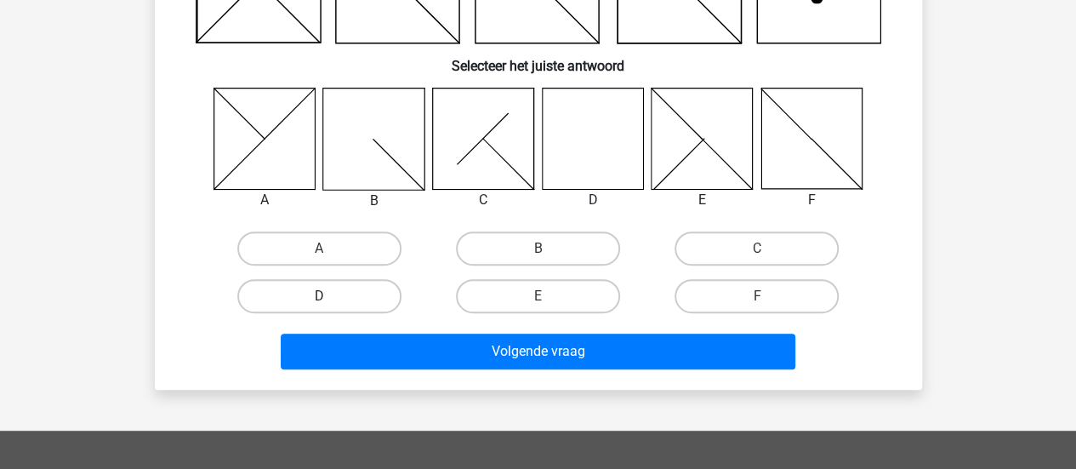
click at [350, 295] on label "D" at bounding box center [319, 296] width 164 height 34
click at [330, 296] on input "D" at bounding box center [324, 301] width 11 height 11
radio input "true"
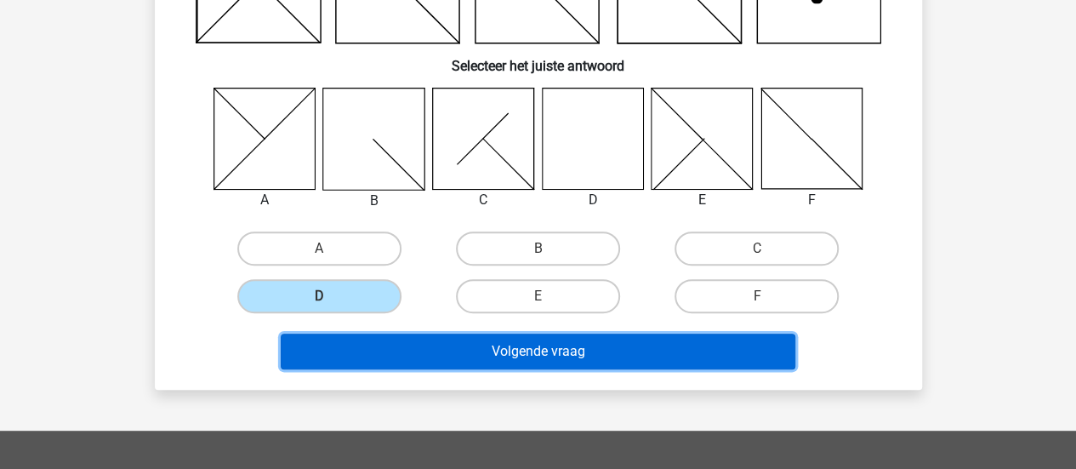
click at [508, 359] on button "Volgende vraag" at bounding box center [538, 351] width 514 height 36
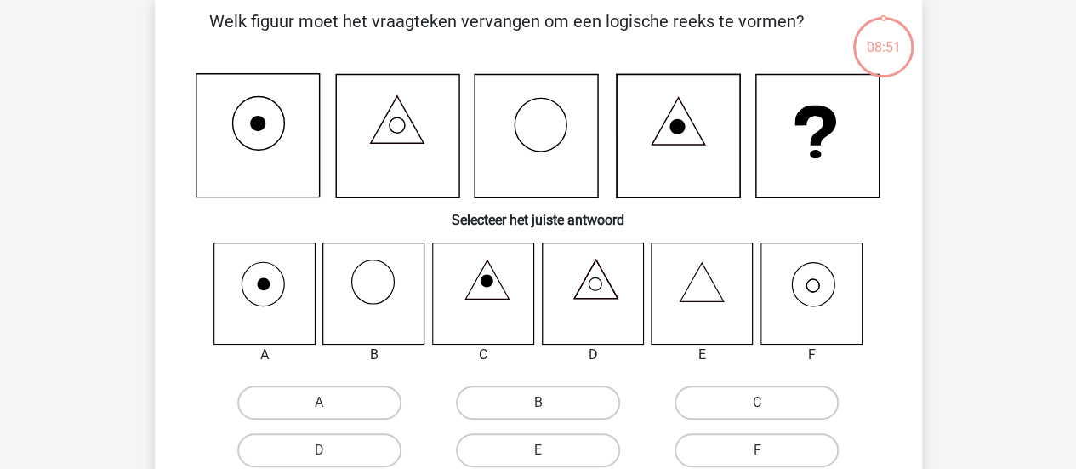
scroll to position [78, 0]
